Goal: Task Accomplishment & Management: Complete application form

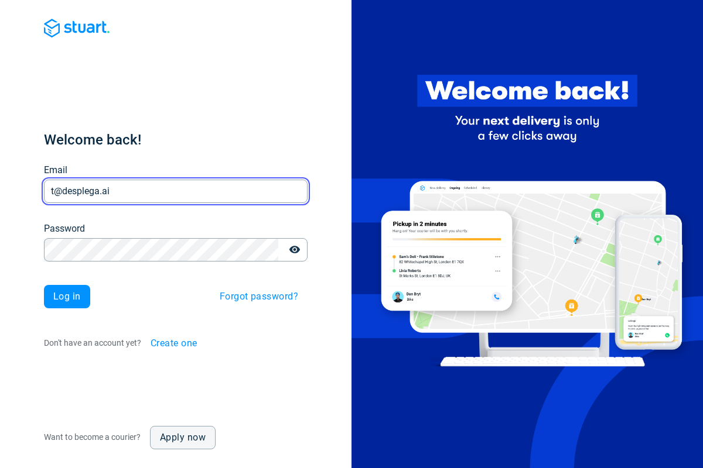
type input "t@desplega.ai"
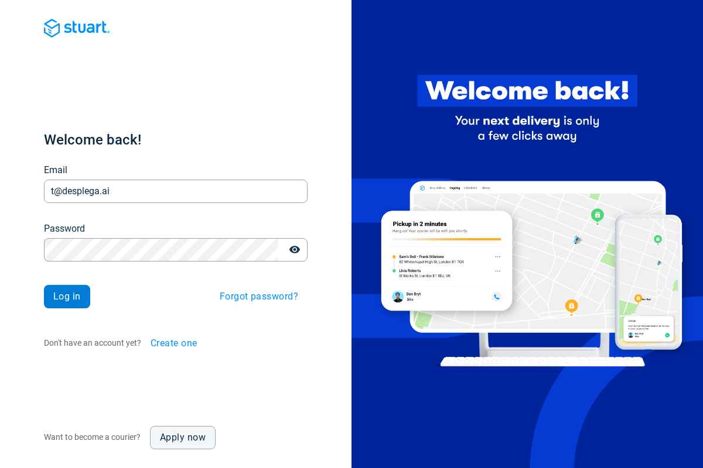
click at [67, 297] on span "Log in" at bounding box center [67, 296] width 28 height 9
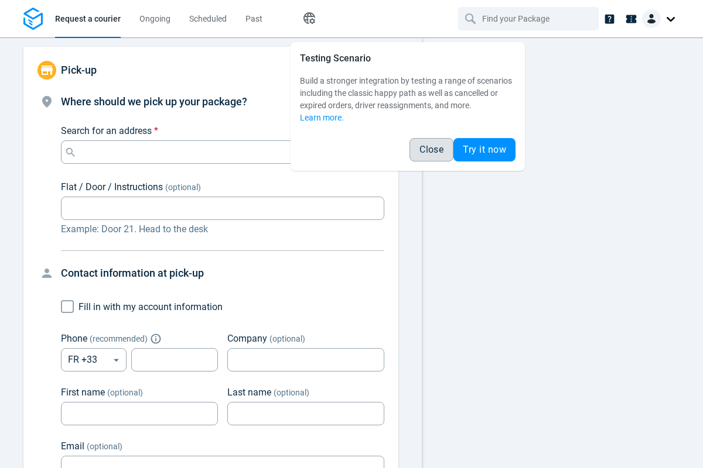
click at [431, 150] on span "Close" at bounding box center [431, 149] width 24 height 9
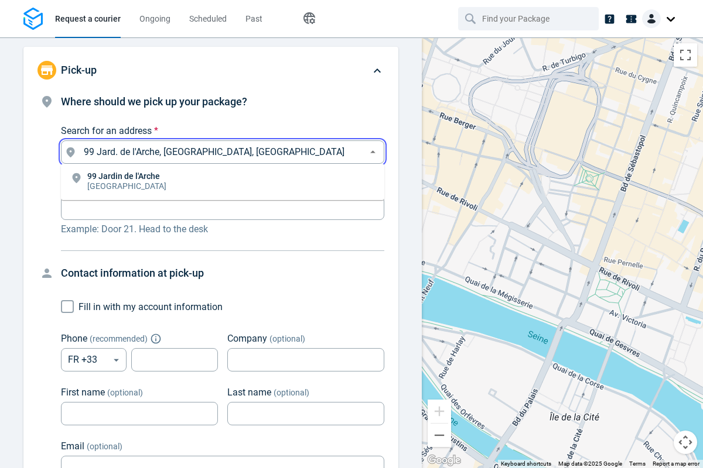
click at [223, 182] on li "[STREET_ADDRESS]" at bounding box center [222, 182] width 323 height 27
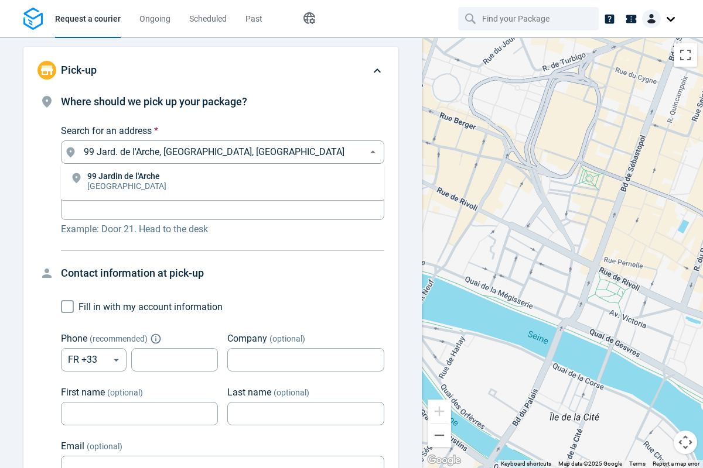
type input "99 Jard. de l'Arche, [GEOGRAPHIC_DATA], [GEOGRAPHIC_DATA]"
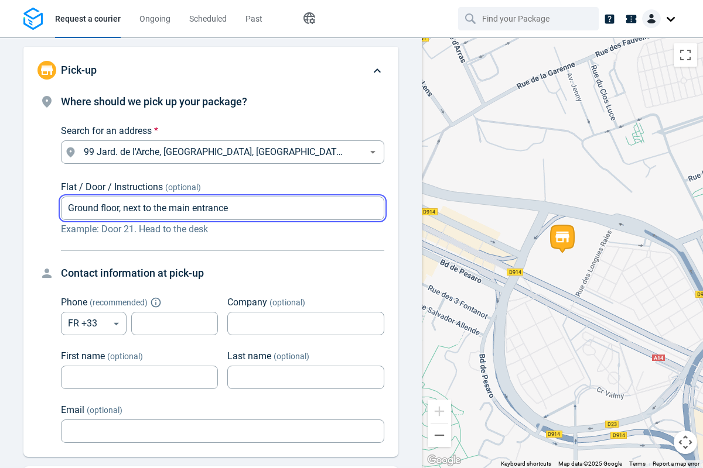
type input "Ground floor, next to the main entrance"
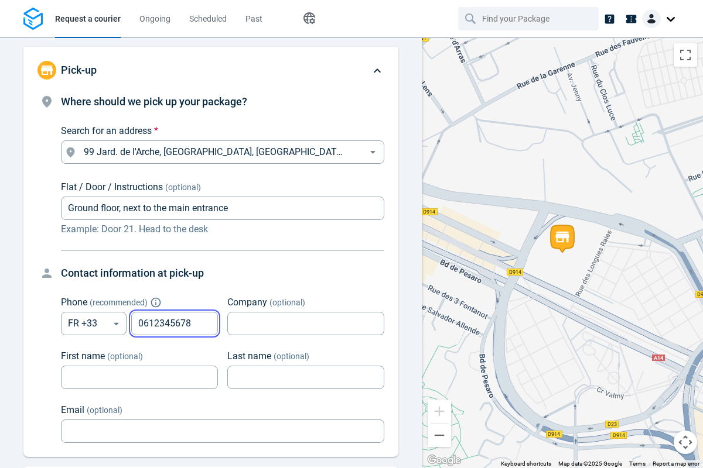
type input "0612345678"
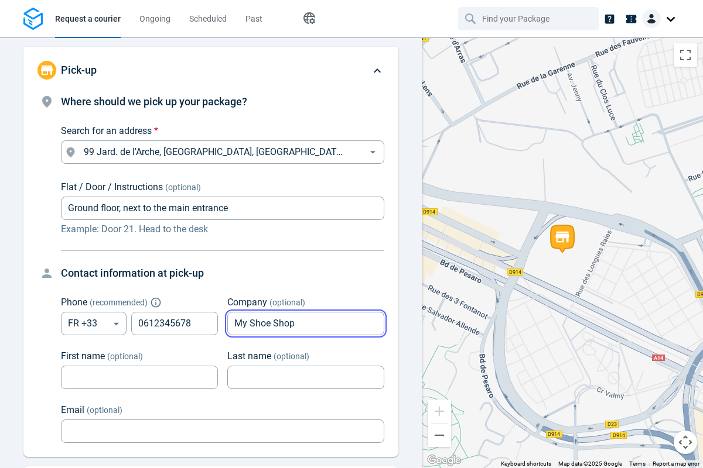
type input "My Shoe Shop"
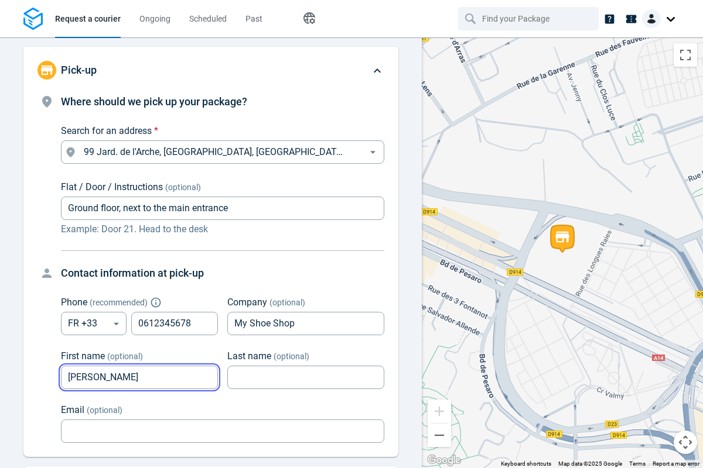
type input "[PERSON_NAME]"
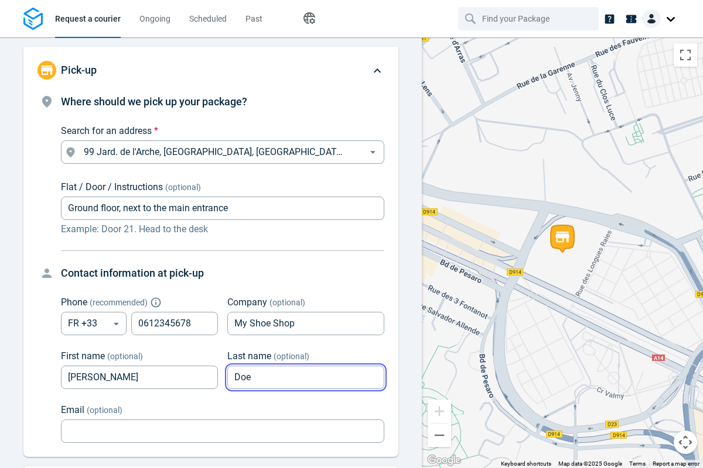
type input "Doe"
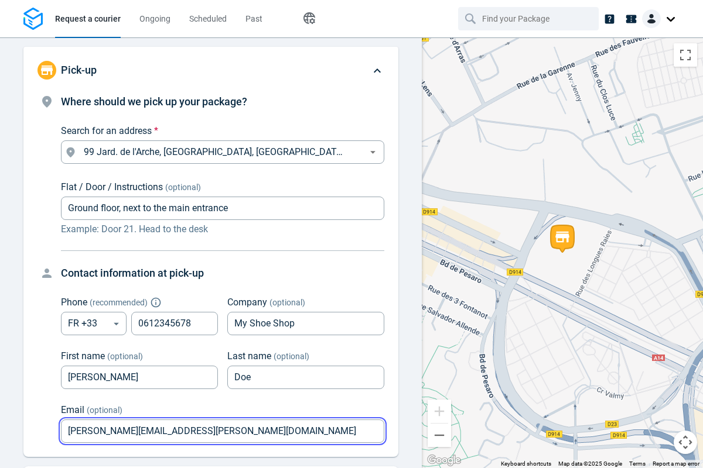
type input "[PERSON_NAME][EMAIL_ADDRESS][PERSON_NAME][DOMAIN_NAME]"
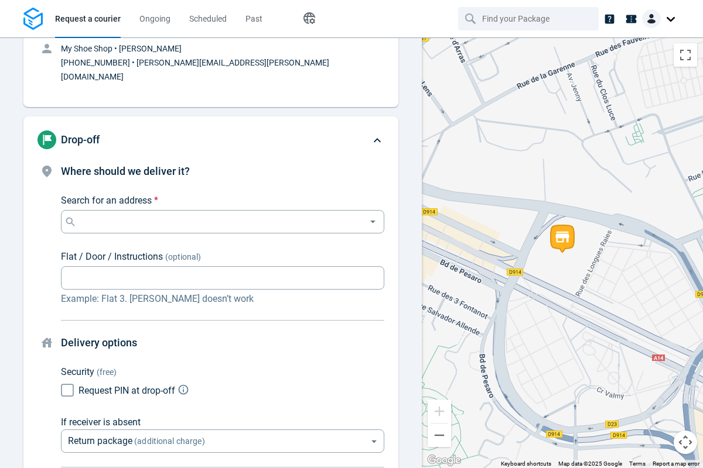
scroll to position [143, 0]
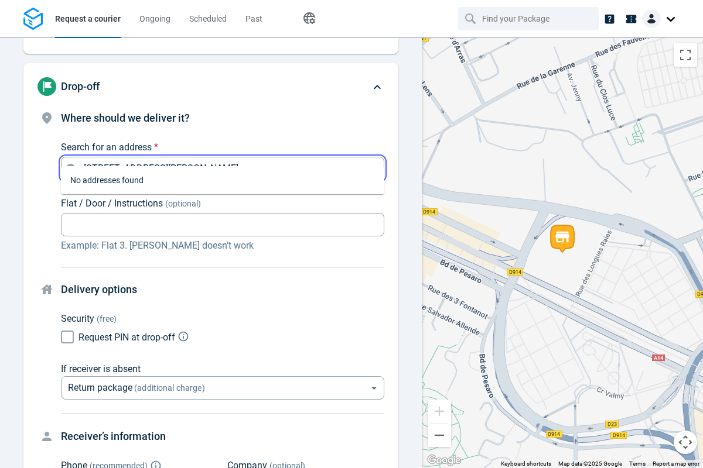
type input "[STREET_ADDRESS][PERSON_NAME]"
